Goal: Find specific page/section: Find specific page/section

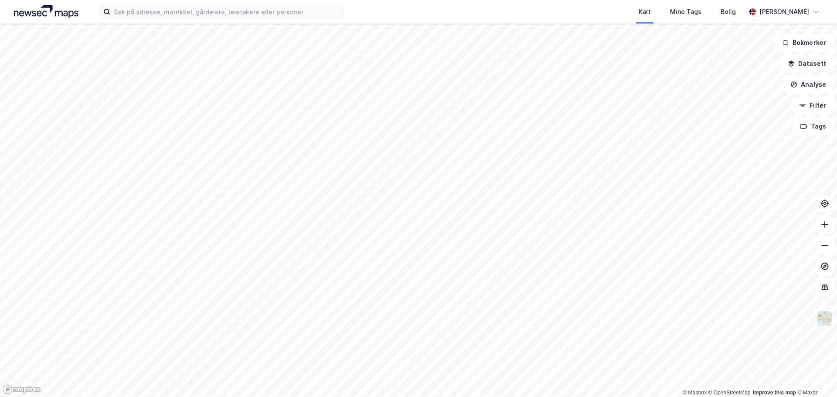
click at [206, 19] on div "Kart Mine Tags Bolig [PERSON_NAME]" at bounding box center [418, 12] width 837 height 24
click at [207, 14] on input at bounding box center [226, 11] width 233 height 13
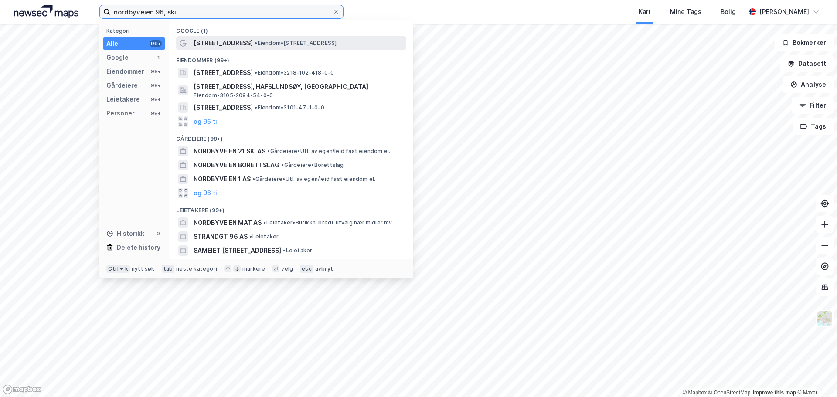
type input "nordbyveien 96, ski"
click at [211, 41] on span "[STREET_ADDRESS]" at bounding box center [223, 43] width 59 height 10
